Goal: Information Seeking & Learning: Learn about a topic

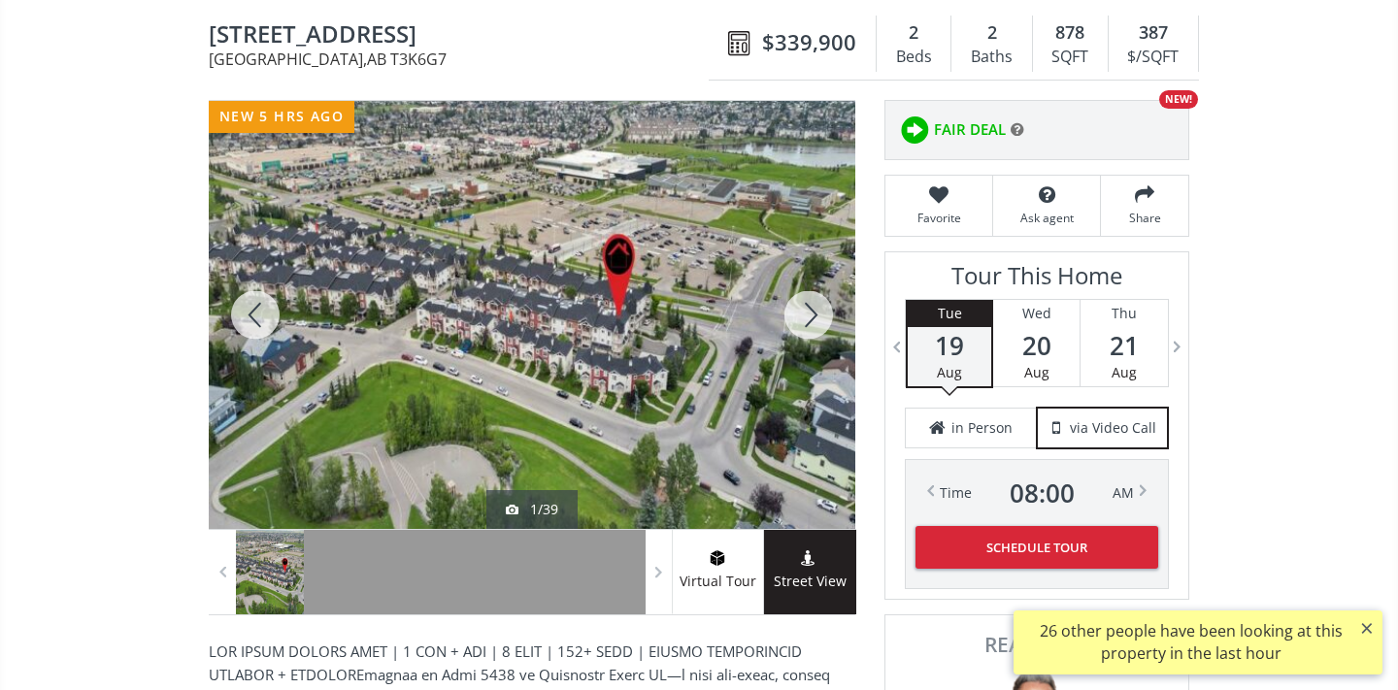
click at [814, 314] on div at bounding box center [808, 315] width 93 height 428
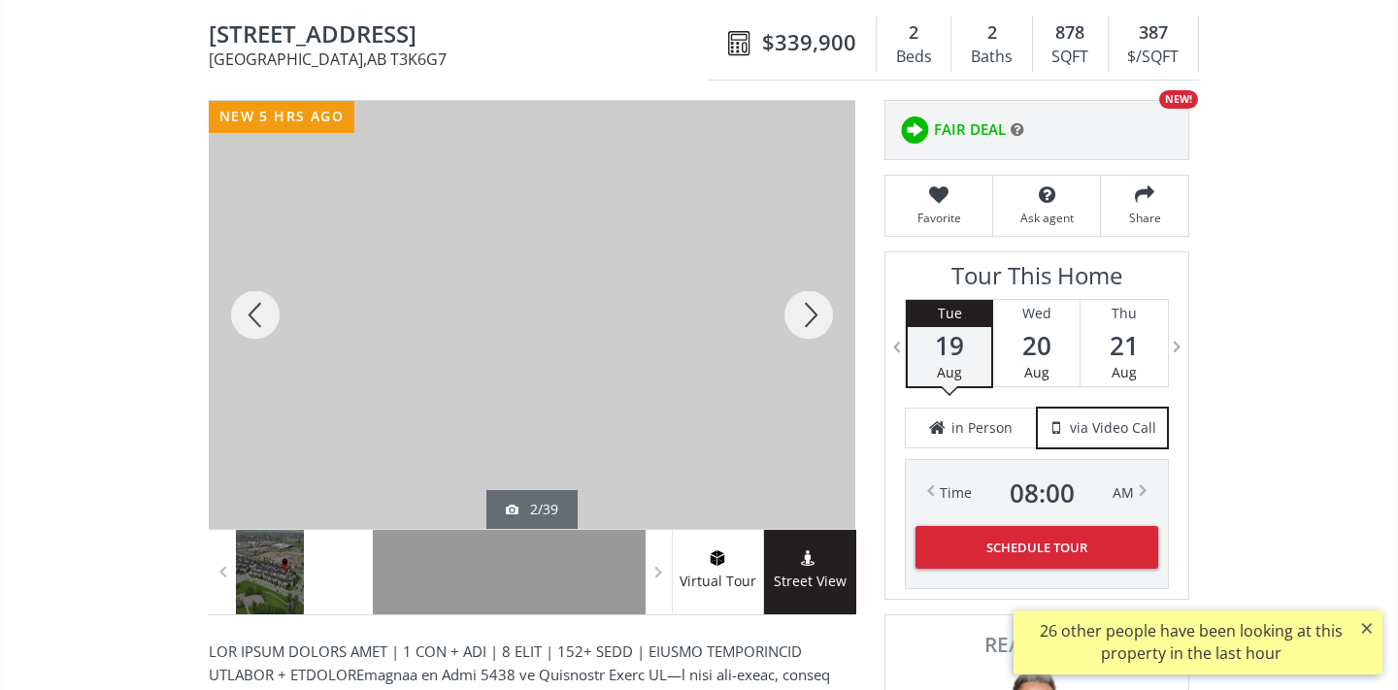
click at [814, 315] on div at bounding box center [808, 315] width 93 height 428
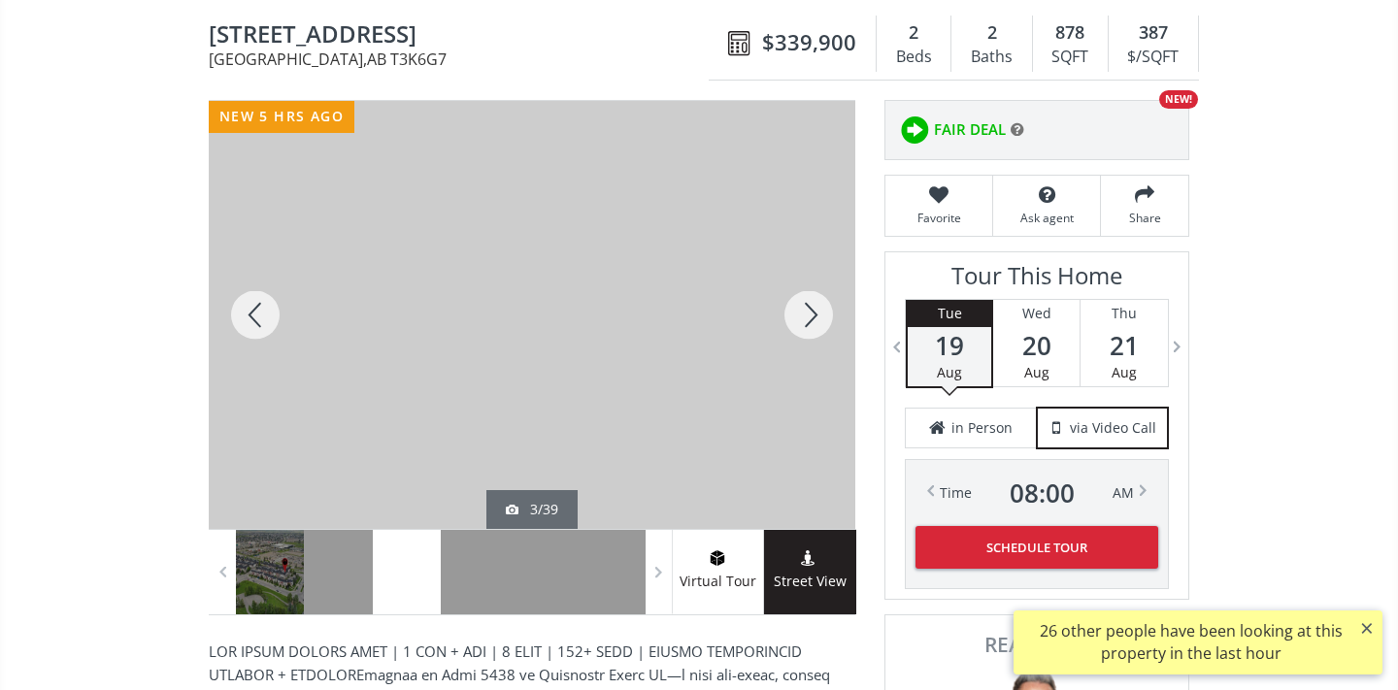
click at [815, 314] on div at bounding box center [808, 315] width 93 height 428
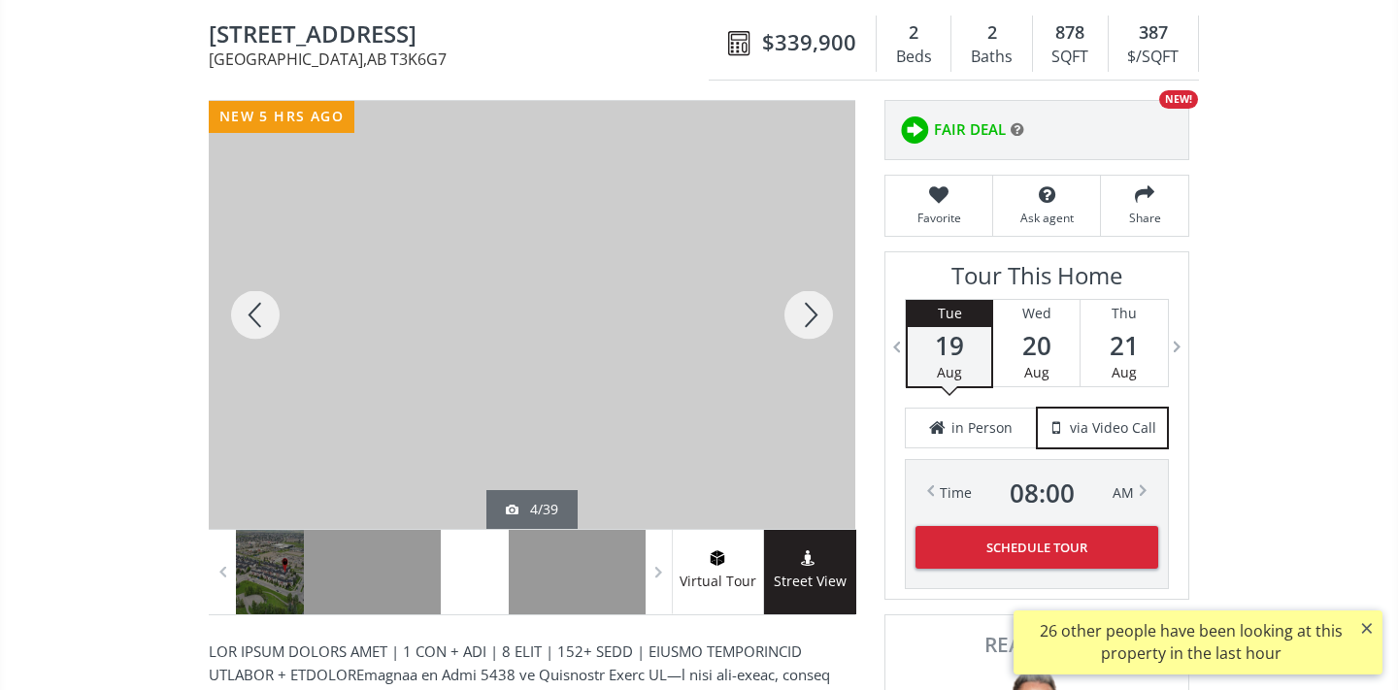
click at [815, 314] on div at bounding box center [808, 315] width 93 height 428
click at [816, 314] on div at bounding box center [808, 315] width 93 height 428
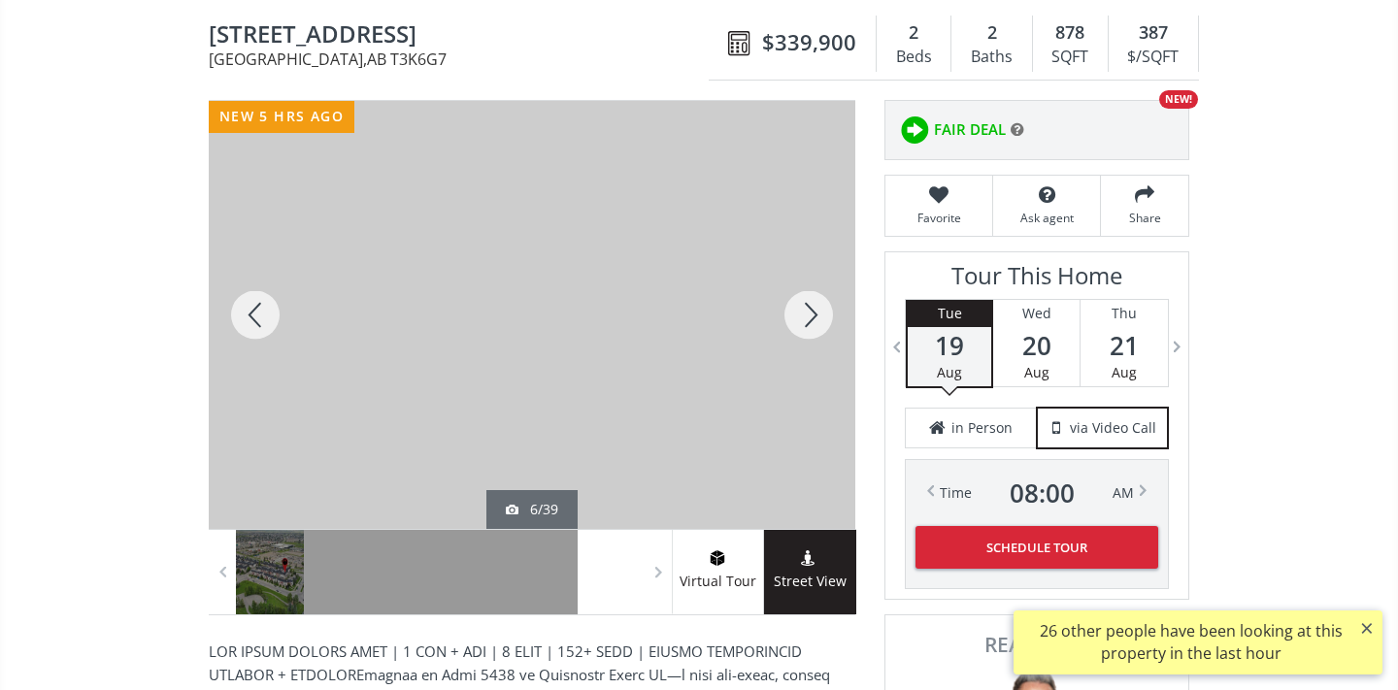
click at [817, 315] on div at bounding box center [808, 315] width 93 height 428
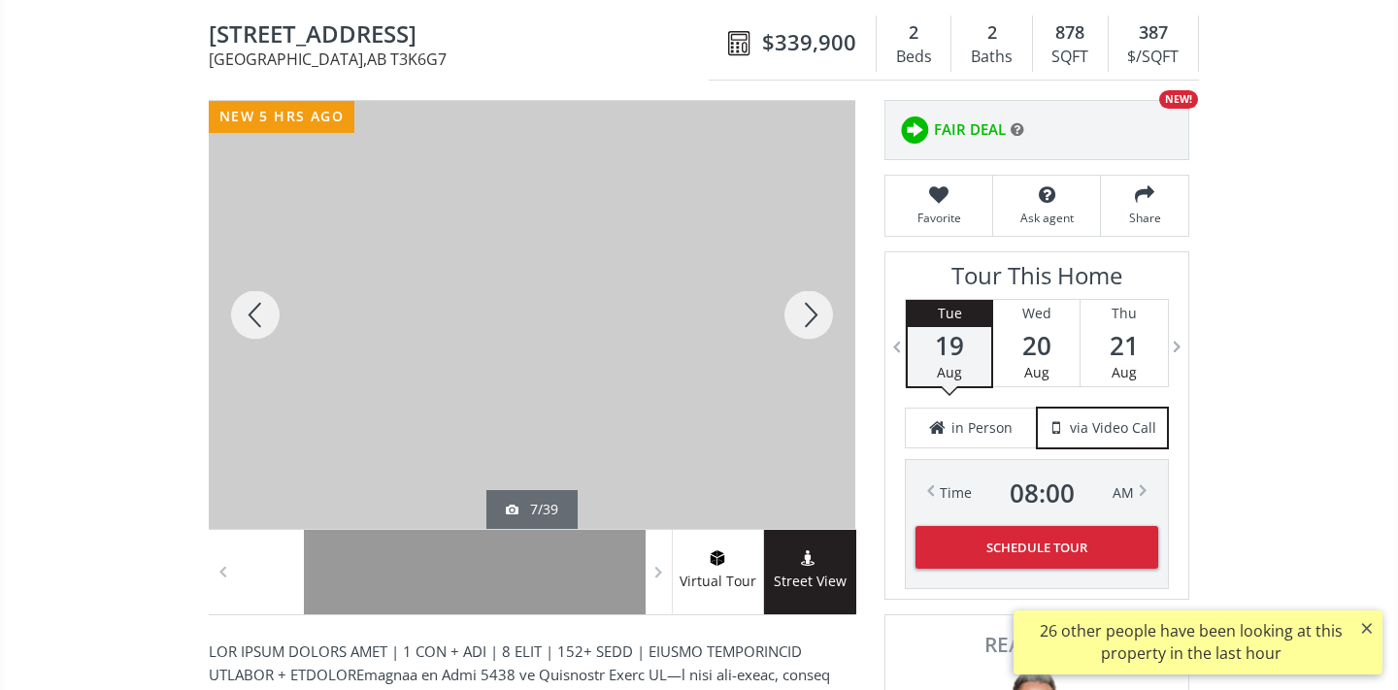
click at [817, 316] on div at bounding box center [808, 315] width 93 height 428
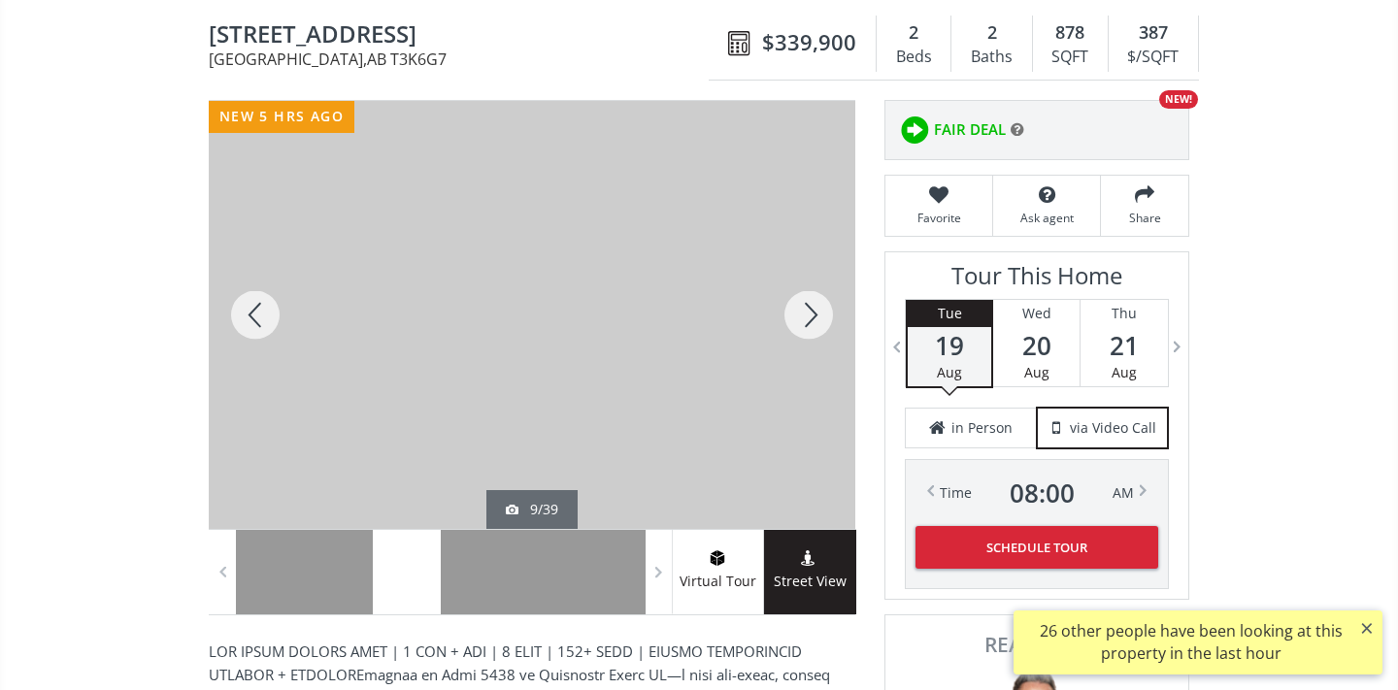
click at [817, 316] on div at bounding box center [808, 315] width 93 height 428
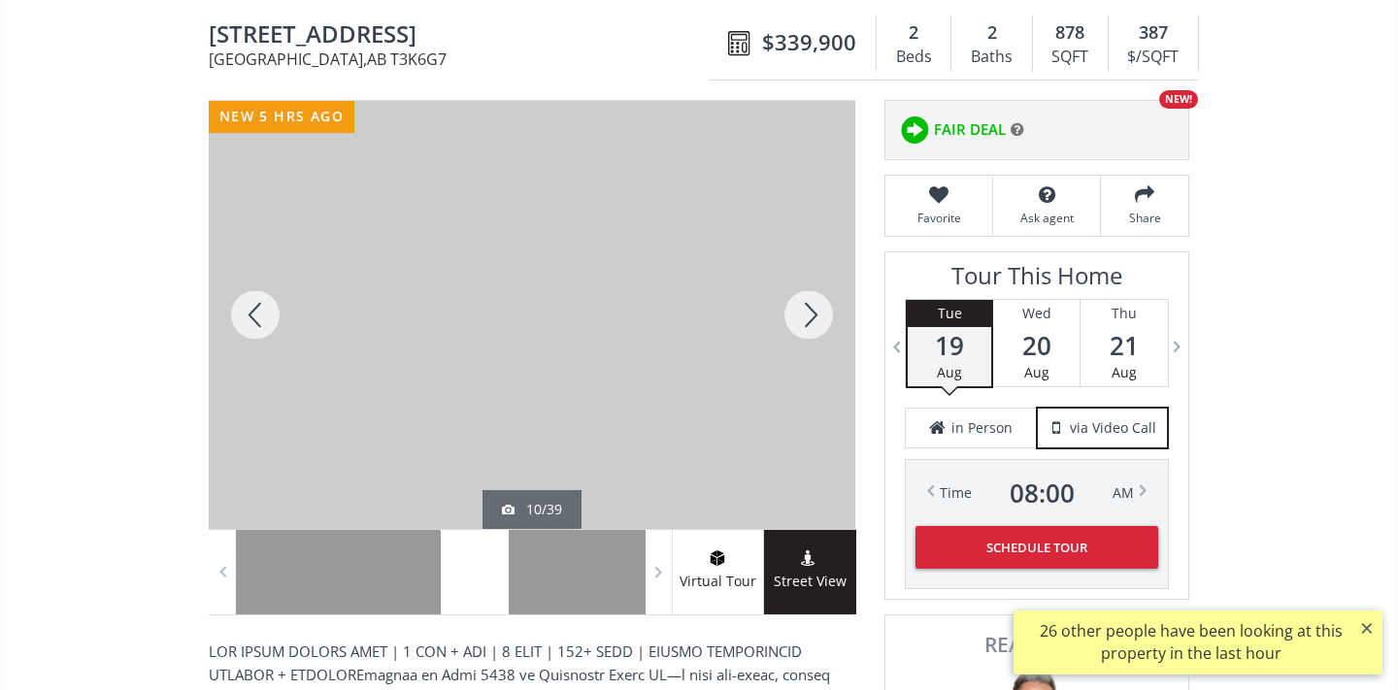
click at [817, 316] on div at bounding box center [808, 315] width 93 height 428
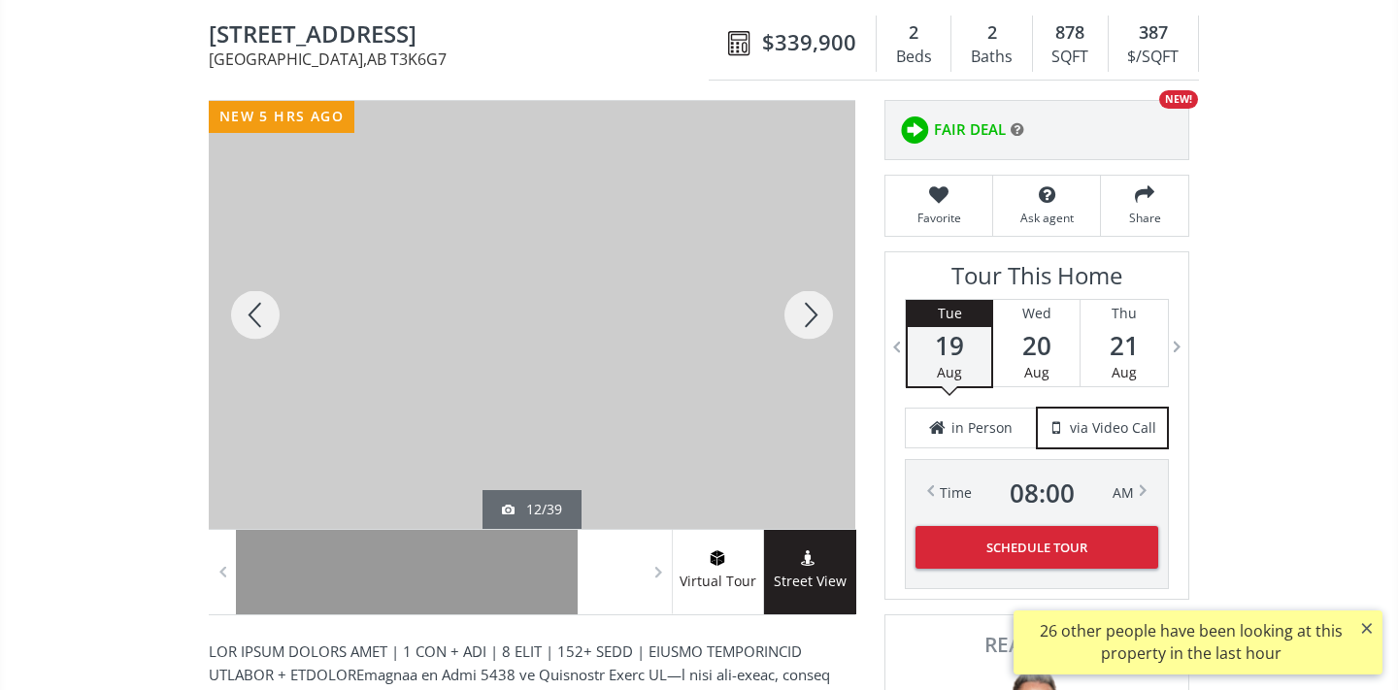
click at [816, 320] on div at bounding box center [808, 315] width 93 height 428
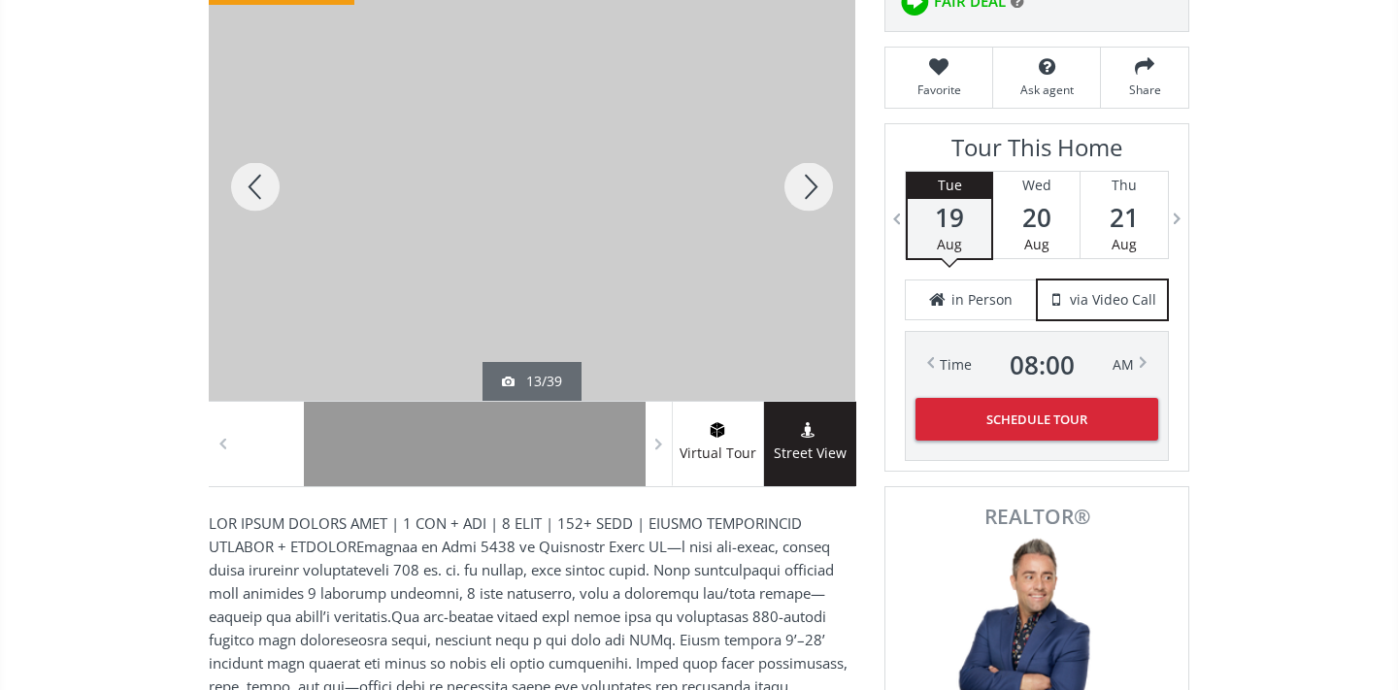
scroll to position [293, 0]
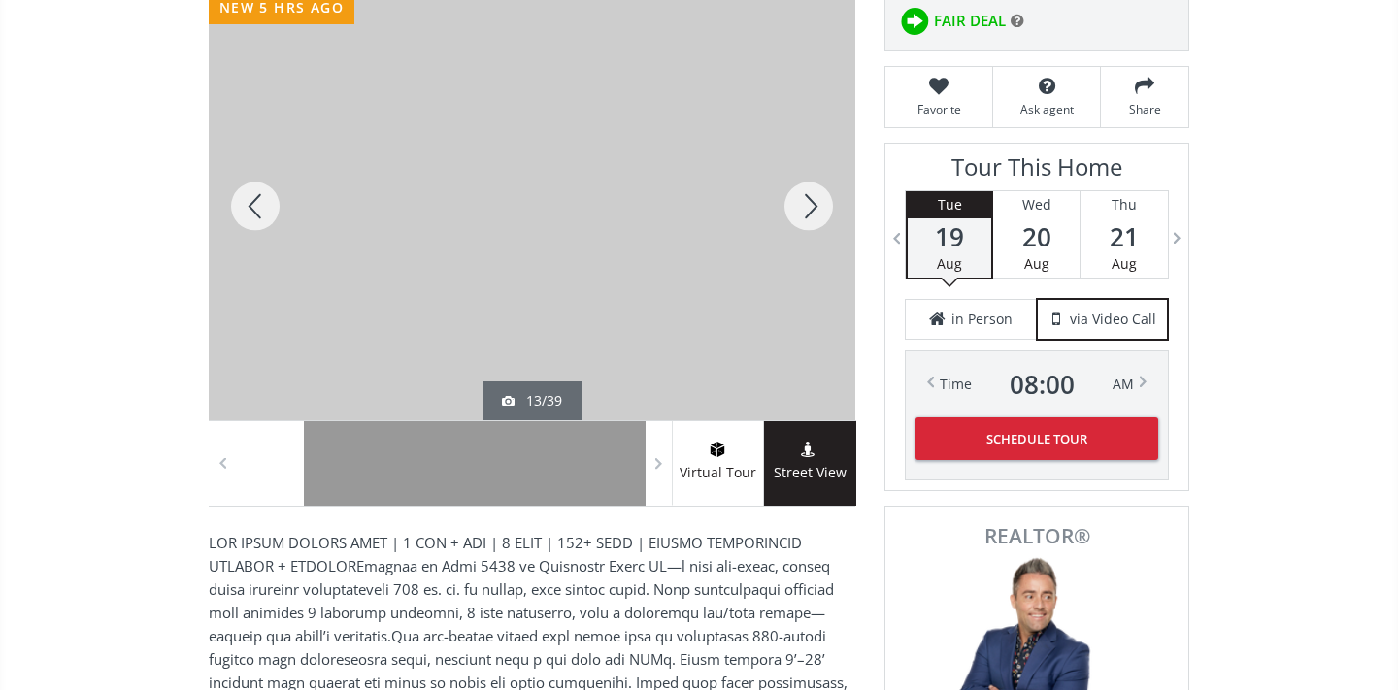
click at [800, 211] on div at bounding box center [808, 206] width 93 height 428
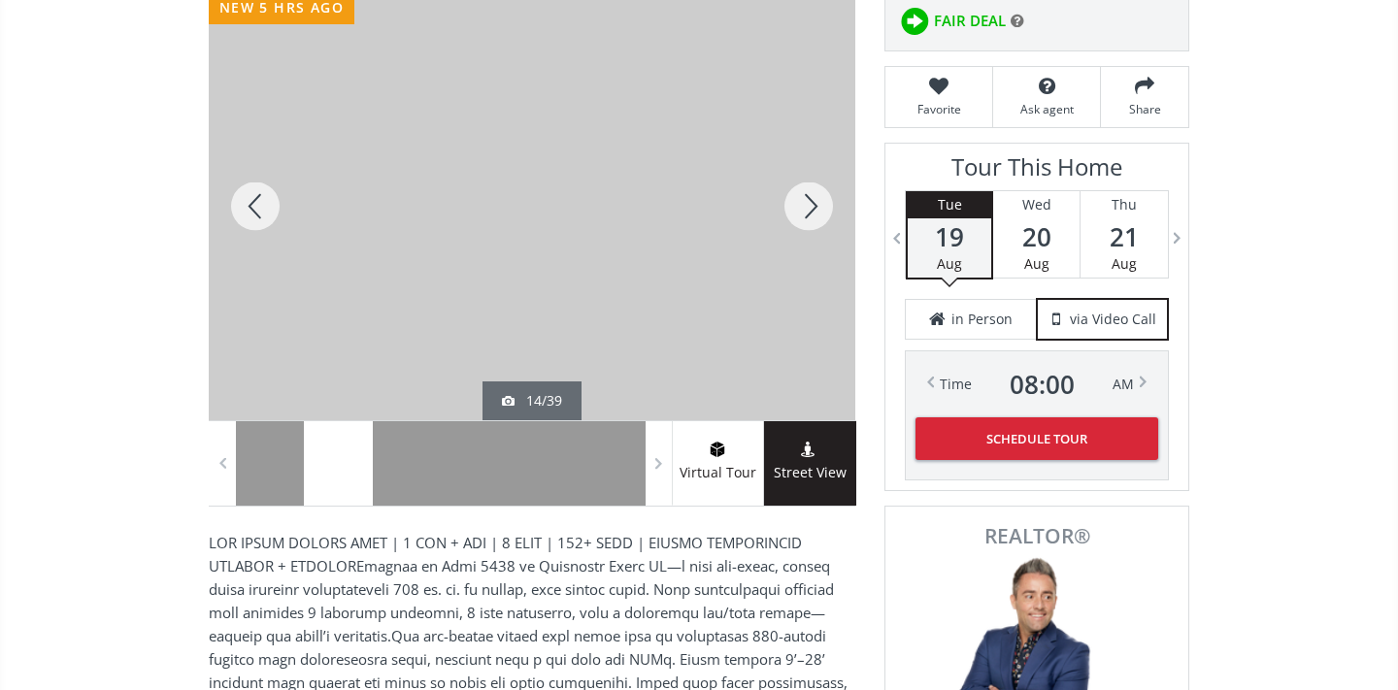
click at [800, 211] on div at bounding box center [808, 206] width 93 height 428
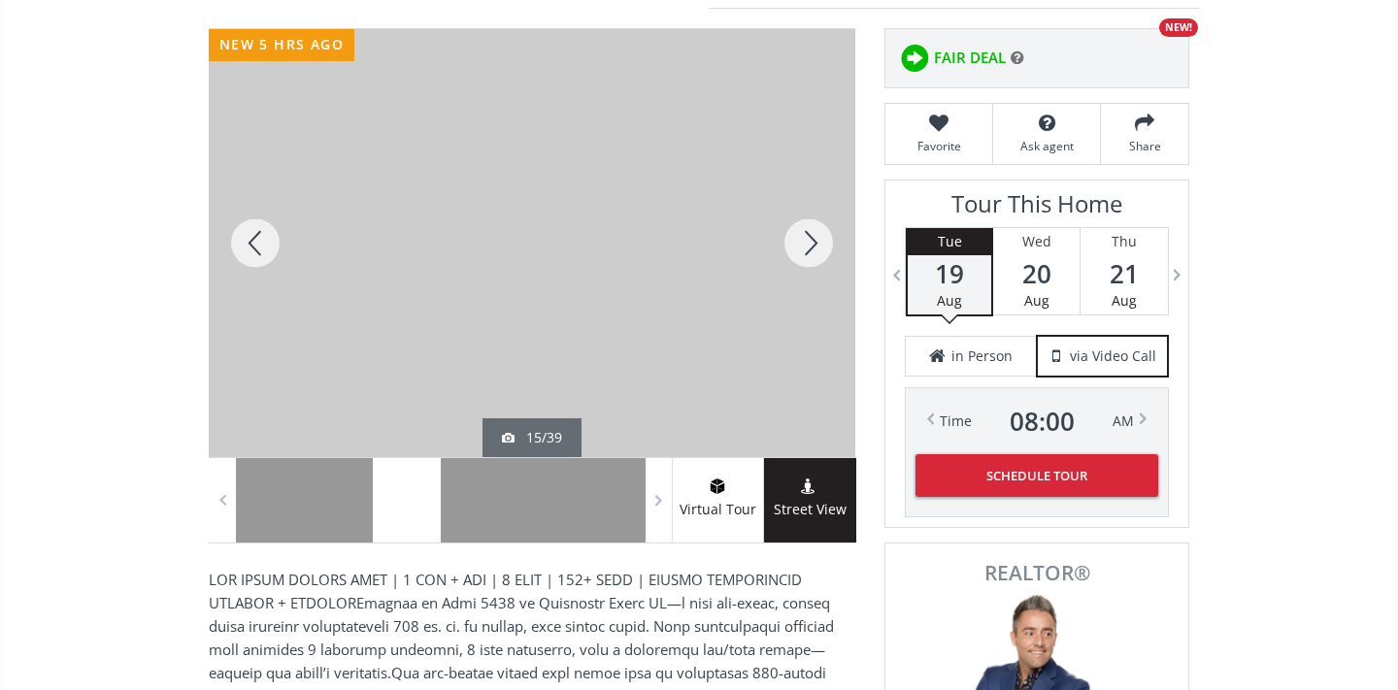
scroll to position [252, 0]
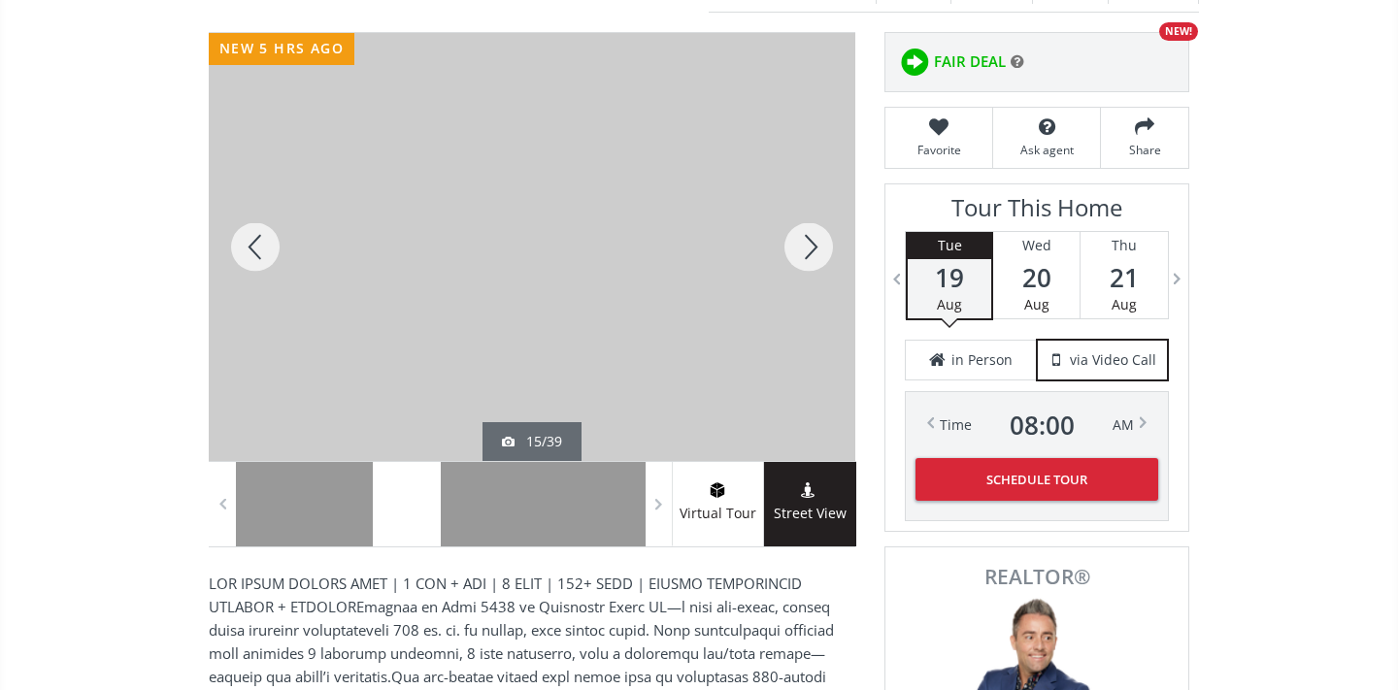
click at [806, 236] on div at bounding box center [808, 247] width 93 height 428
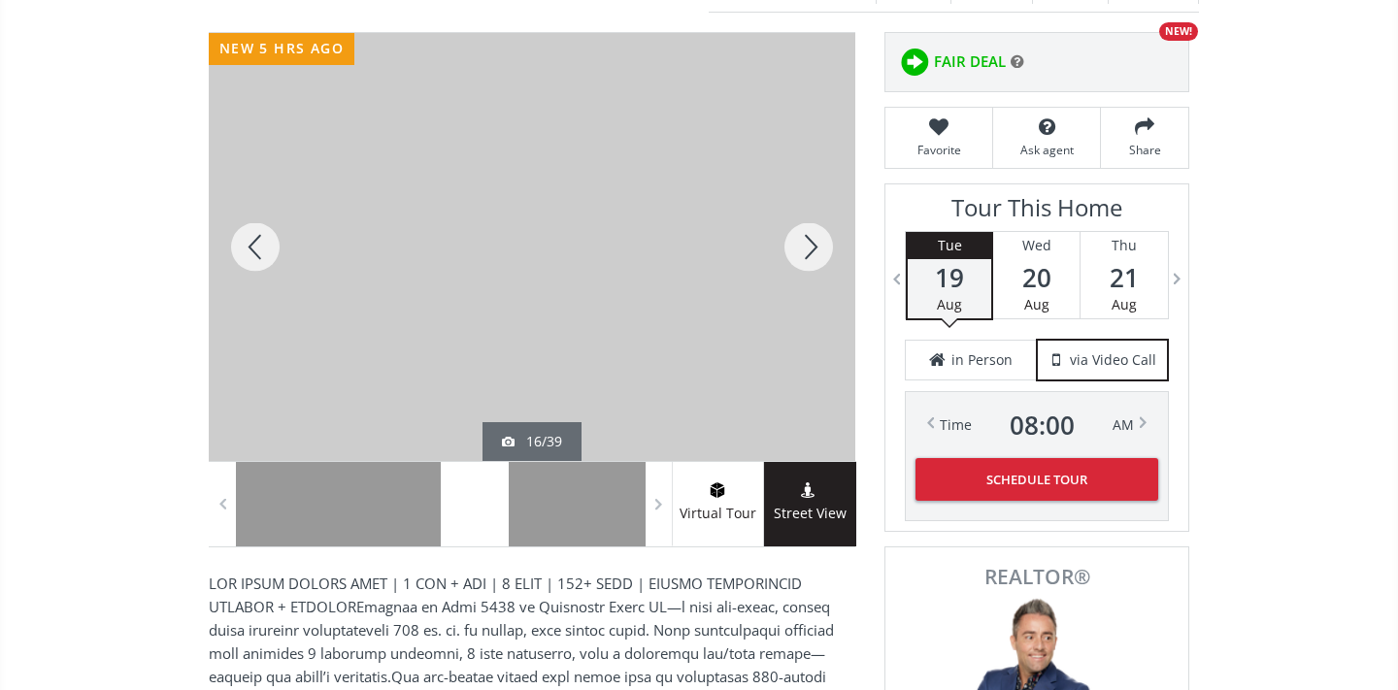
click at [806, 236] on div at bounding box center [808, 247] width 93 height 428
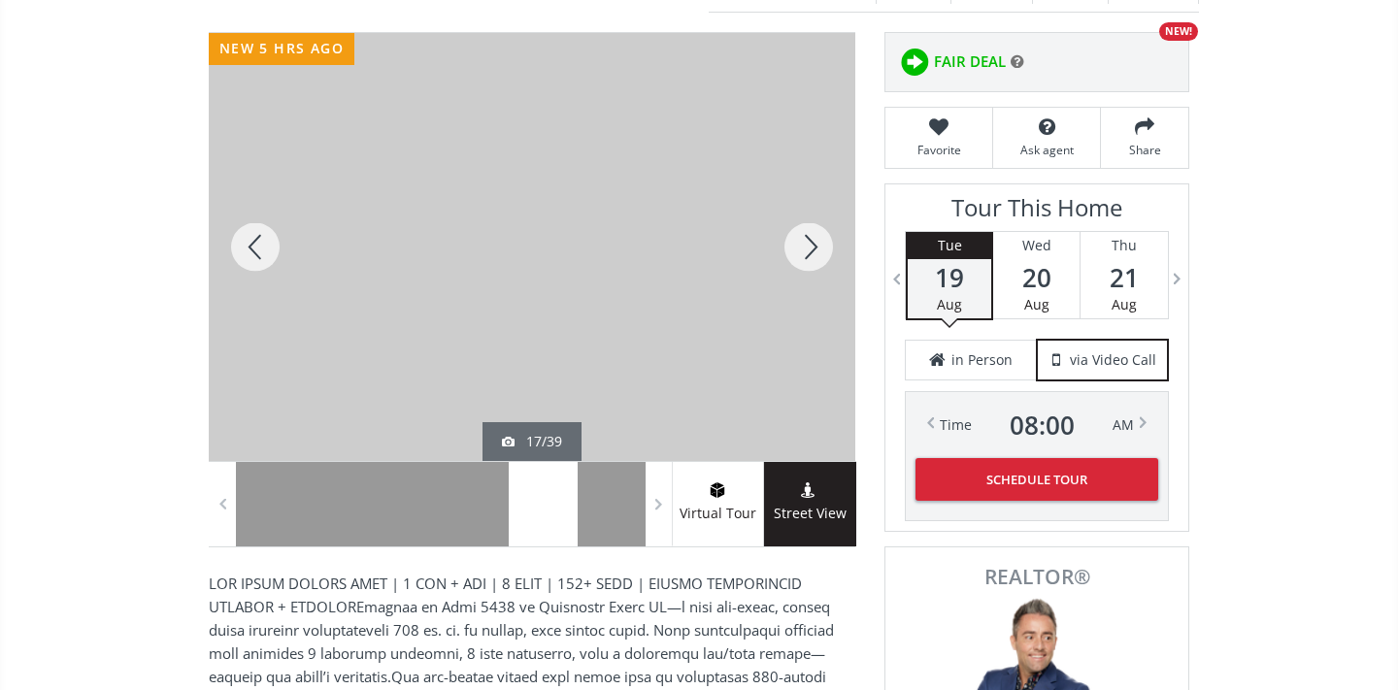
click at [806, 236] on div at bounding box center [808, 247] width 93 height 428
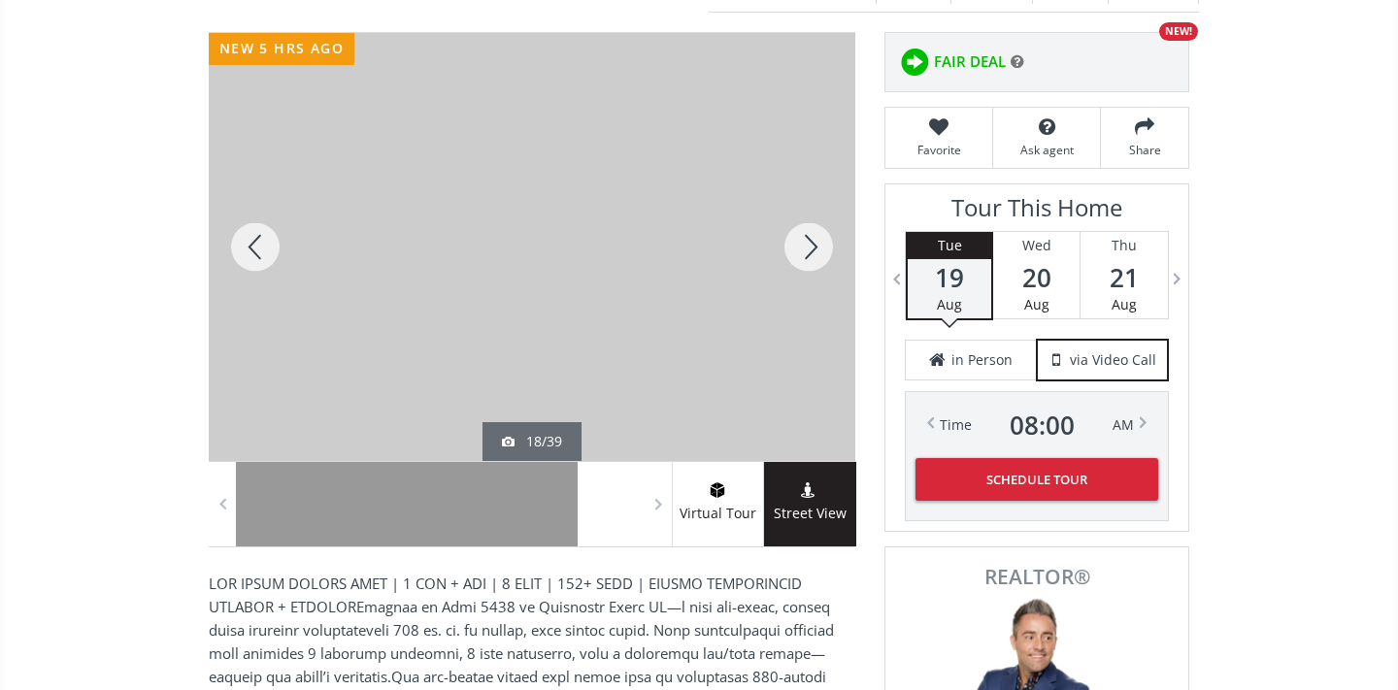
click at [806, 236] on div at bounding box center [808, 247] width 93 height 428
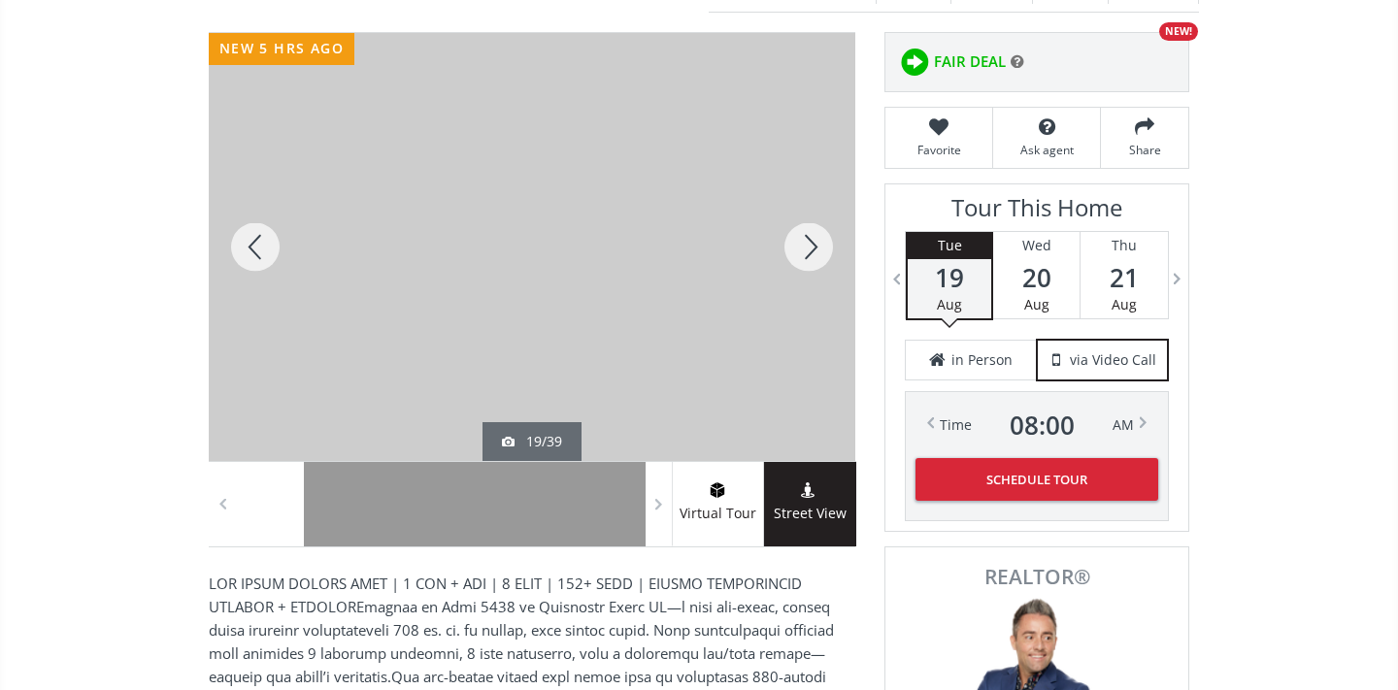
click at [806, 236] on div at bounding box center [808, 247] width 93 height 428
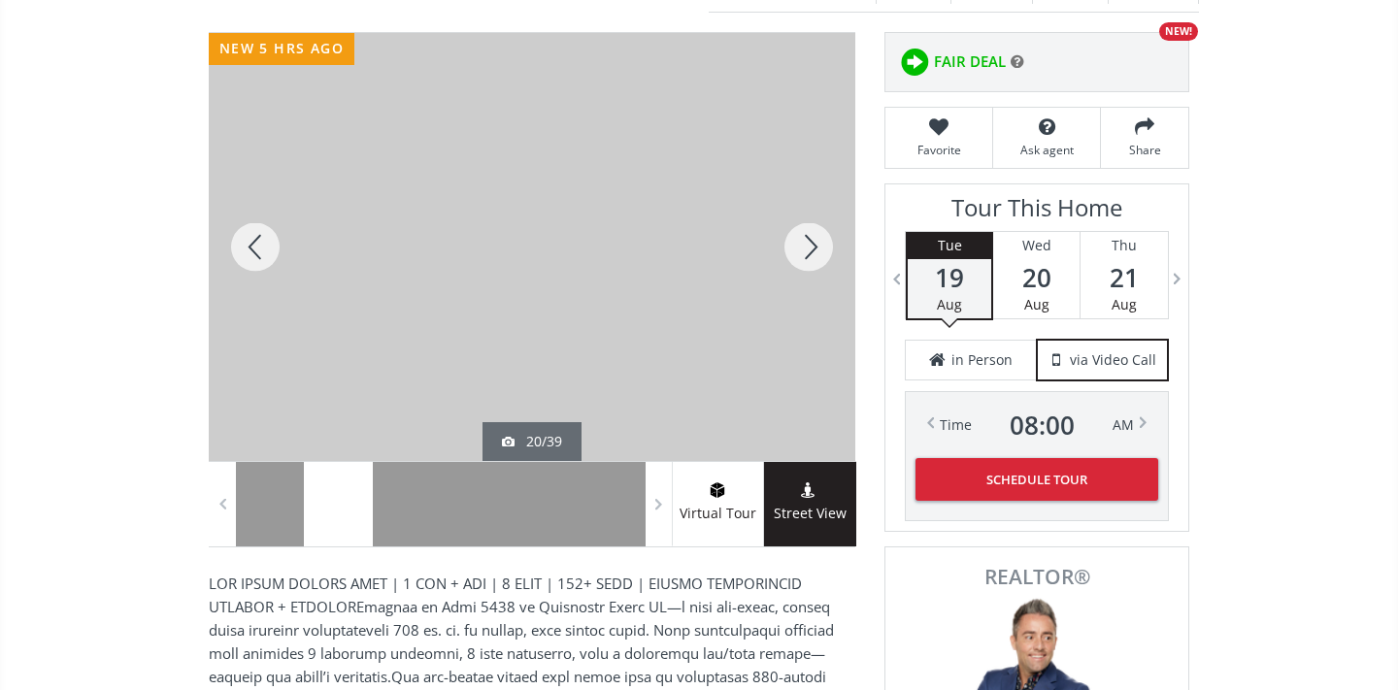
click at [806, 236] on div at bounding box center [808, 247] width 93 height 428
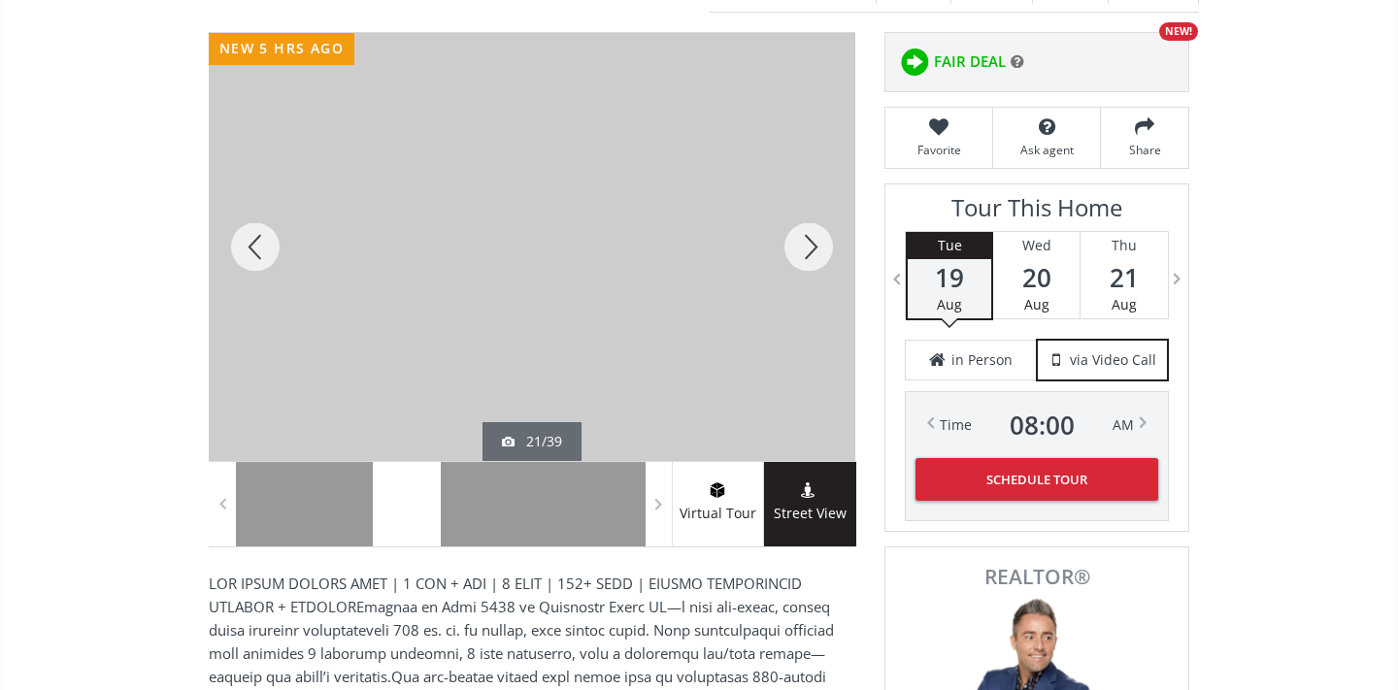
click at [806, 236] on div at bounding box center [808, 247] width 93 height 428
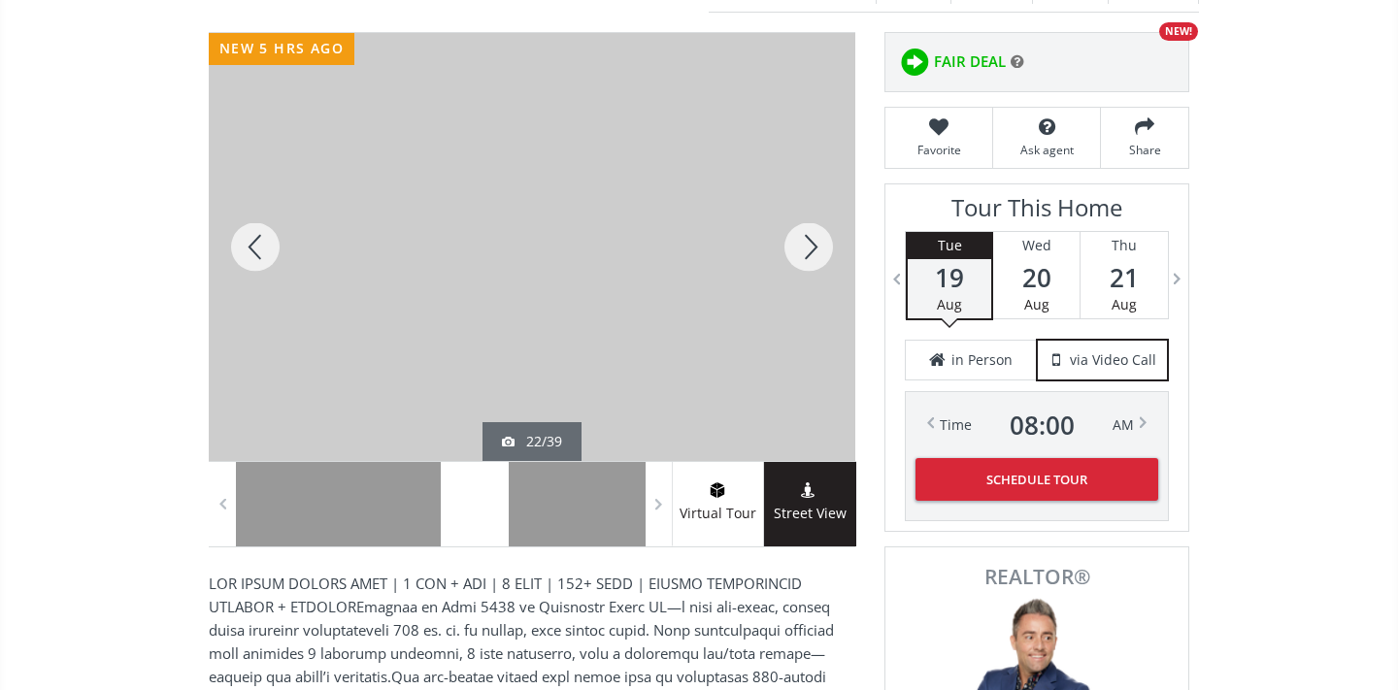
click at [806, 236] on div at bounding box center [808, 247] width 93 height 428
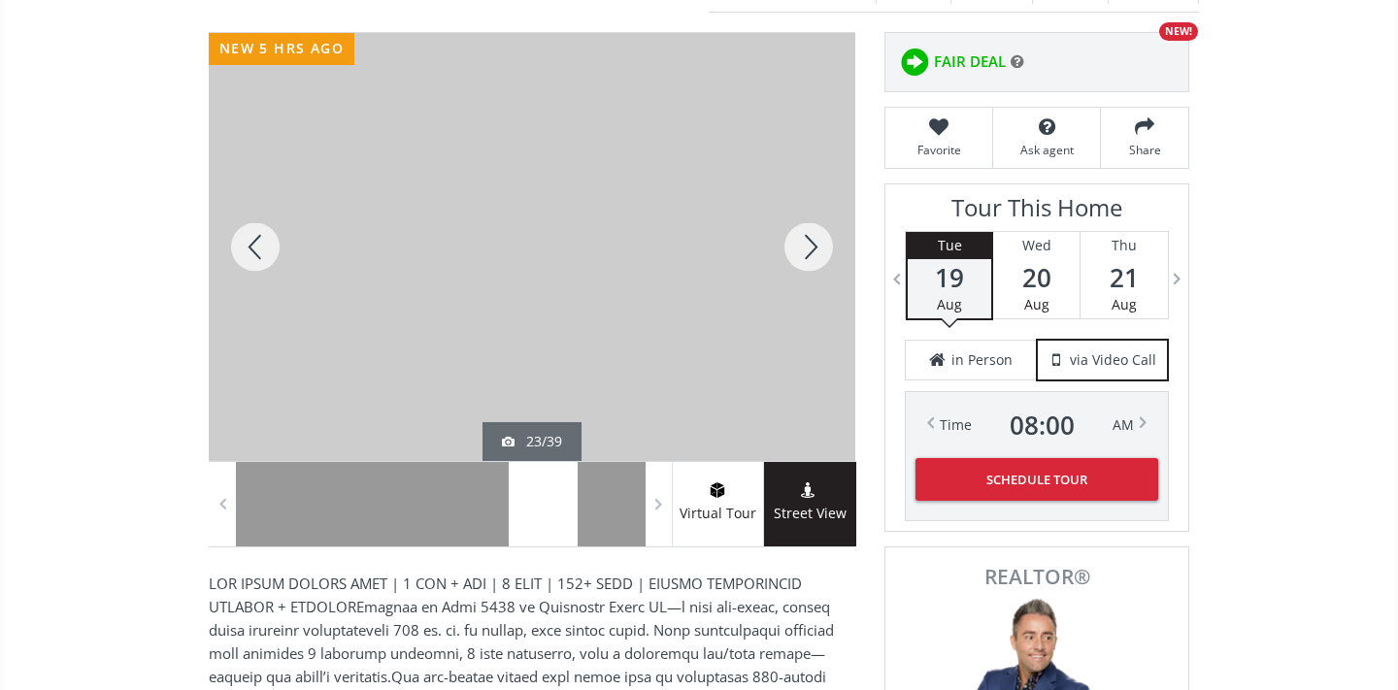
click at [806, 236] on div at bounding box center [808, 247] width 93 height 428
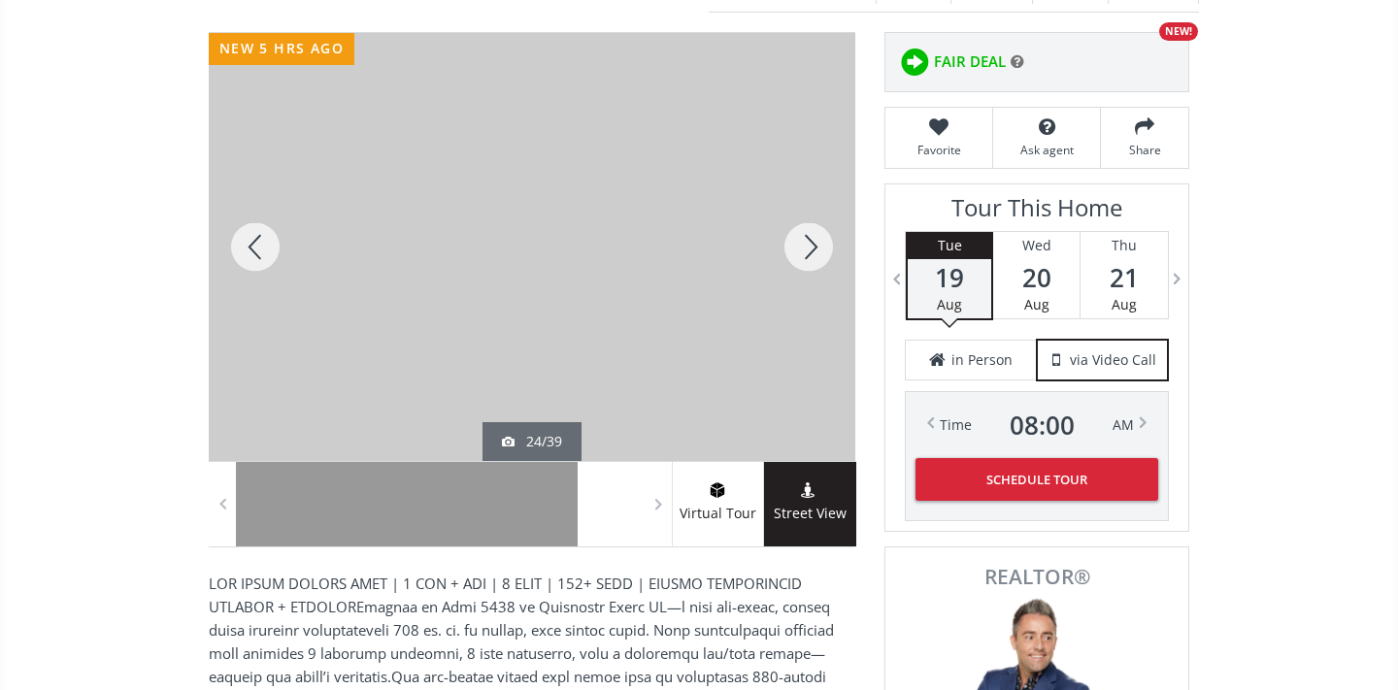
click at [806, 236] on div at bounding box center [808, 247] width 93 height 428
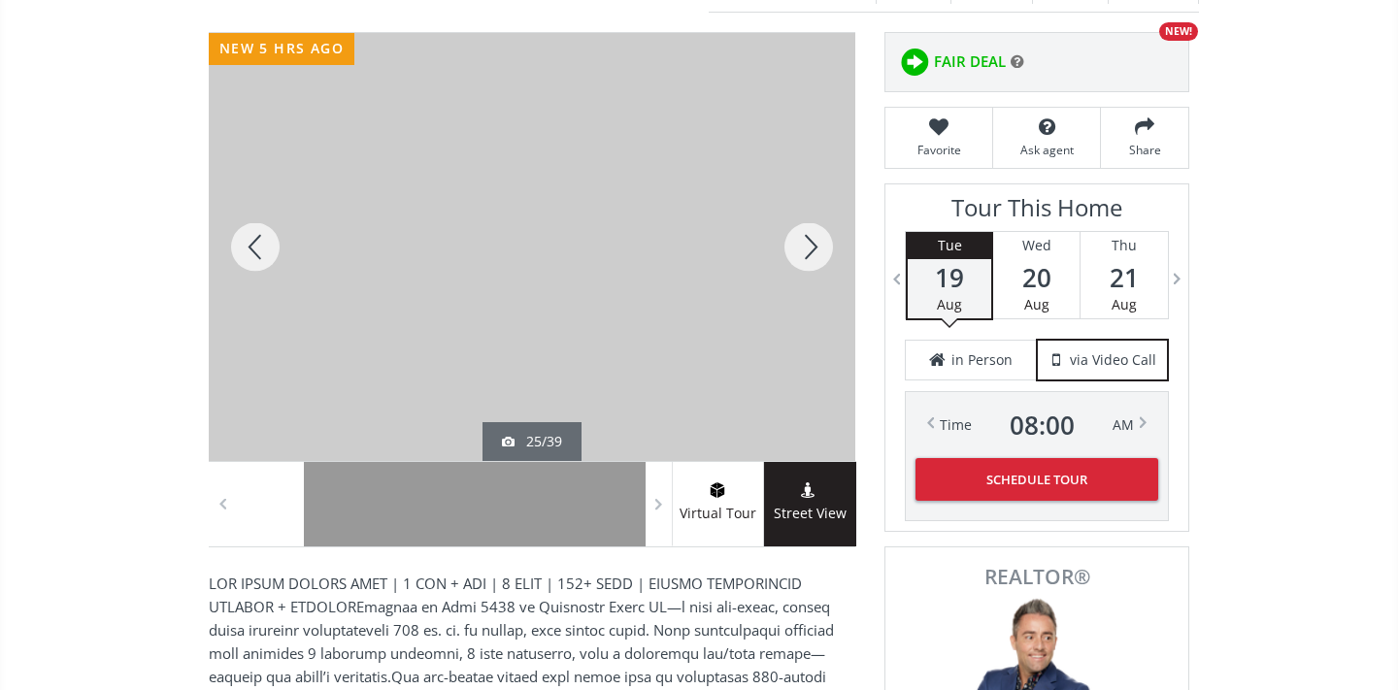
click at [806, 236] on div at bounding box center [808, 247] width 93 height 428
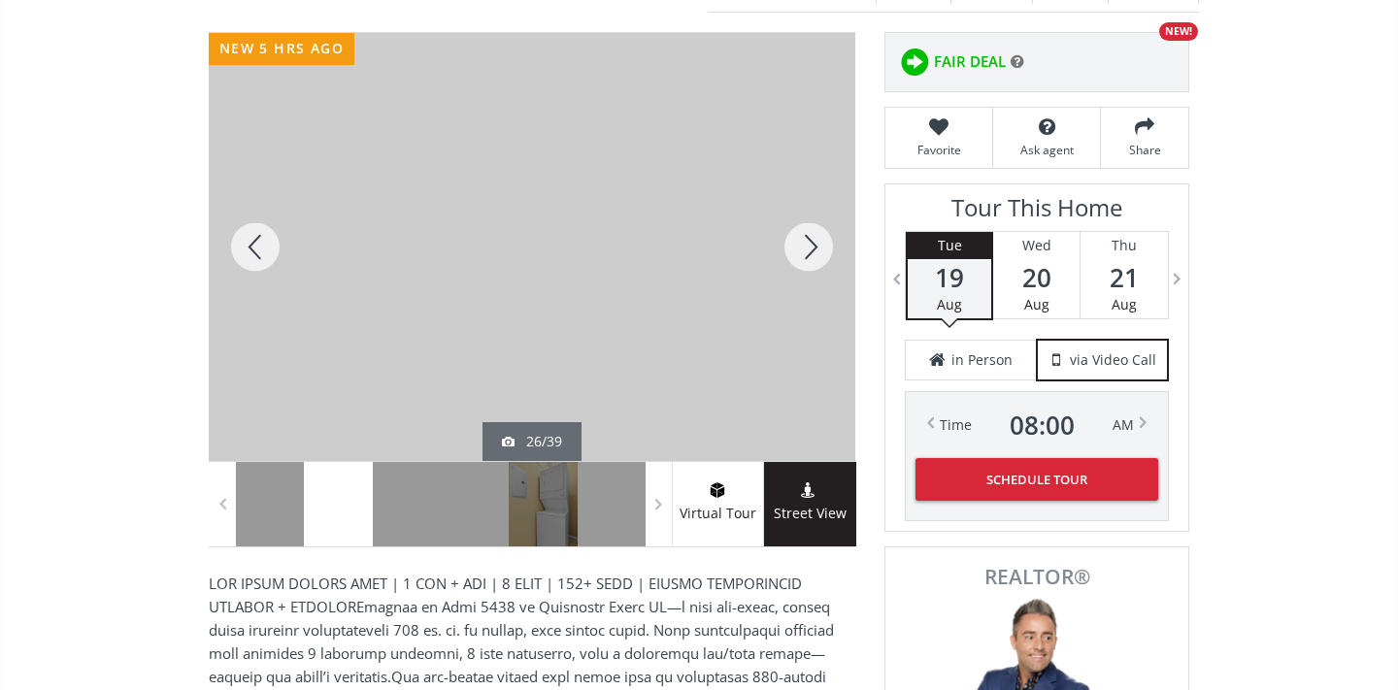
click at [806, 236] on div at bounding box center [808, 247] width 93 height 428
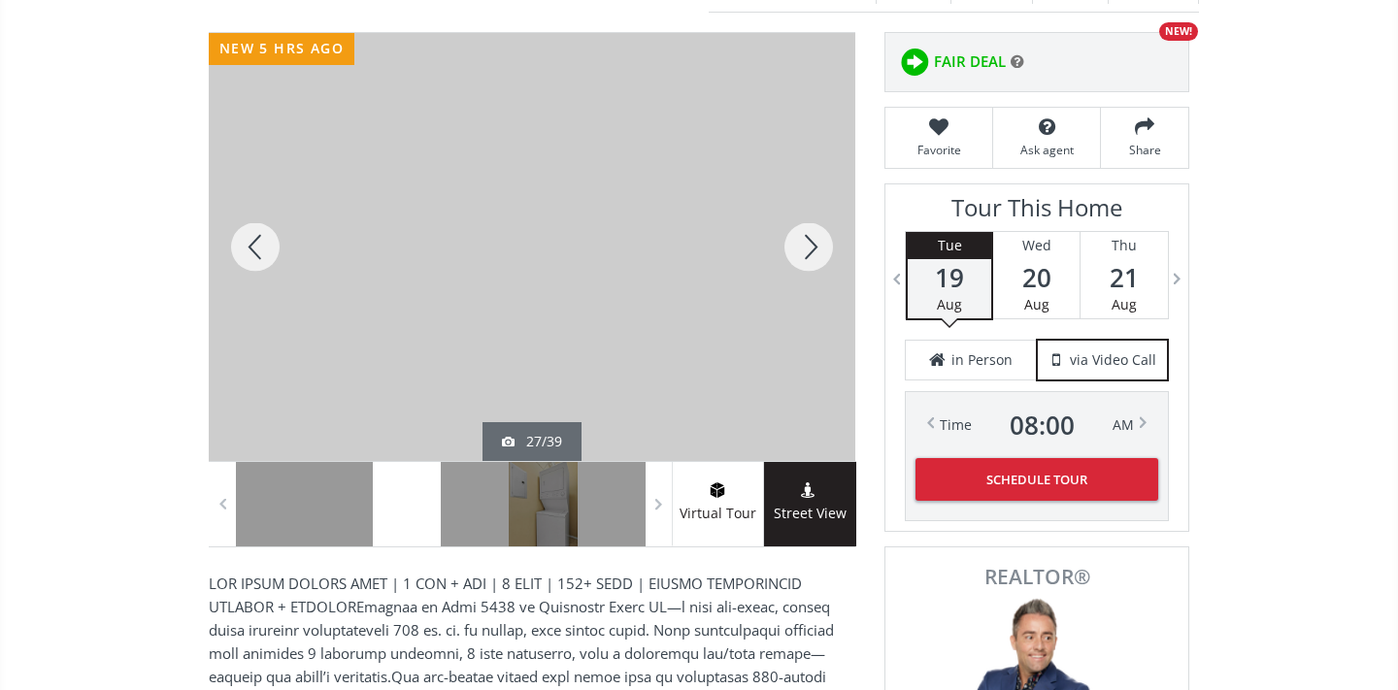
click at [806, 235] on div at bounding box center [808, 247] width 93 height 428
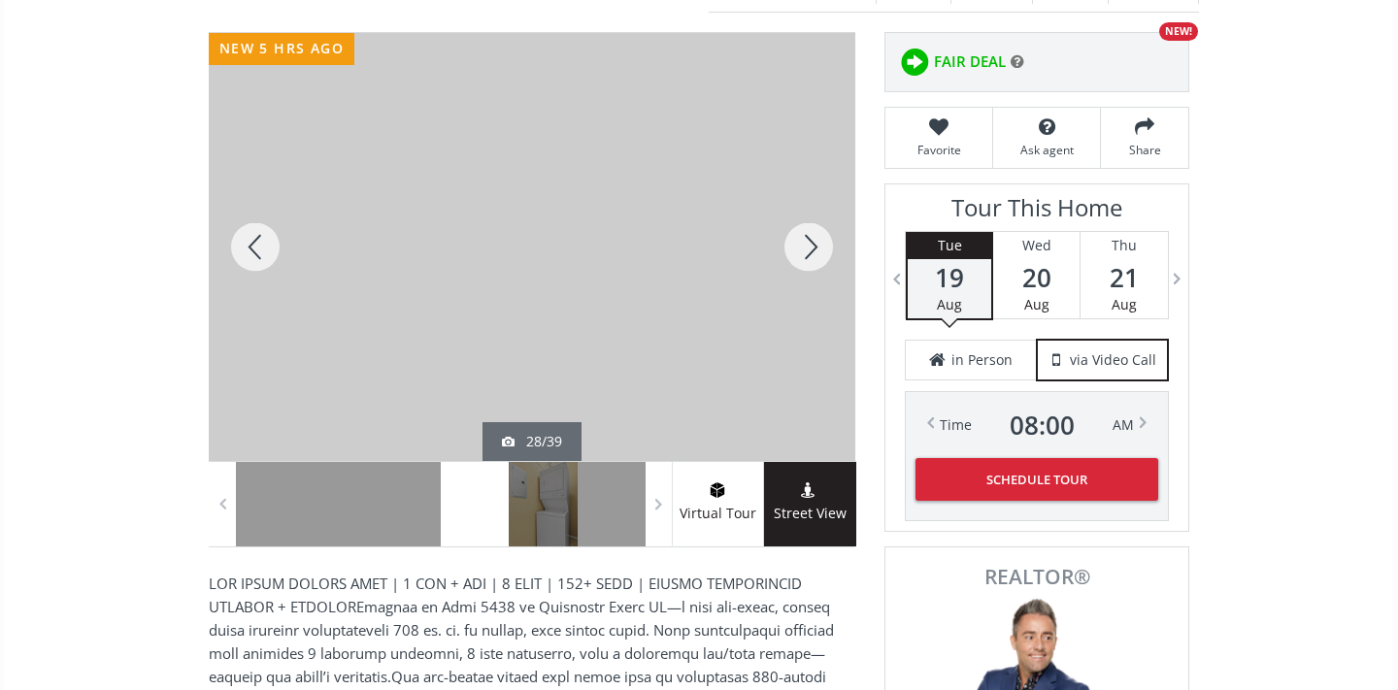
click at [809, 242] on div at bounding box center [808, 247] width 93 height 428
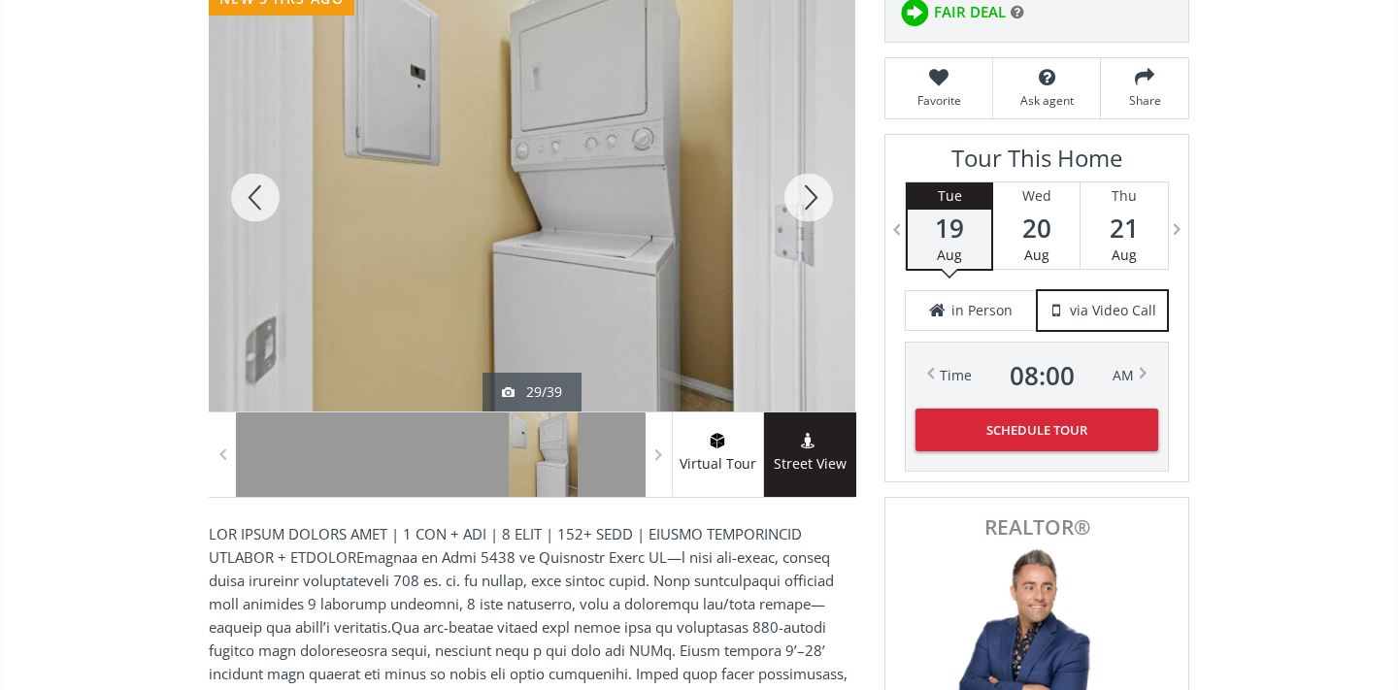
scroll to position [185, 0]
